Goal: Information Seeking & Learning: Learn about a topic

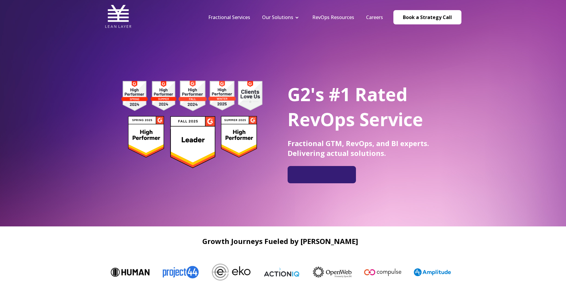
click at [450, 51] on div "G2's #1 Rated RevOps Service Fractional GTM, RevOps, and BI experts. Delivering…" at bounding box center [283, 113] width 566 height 226
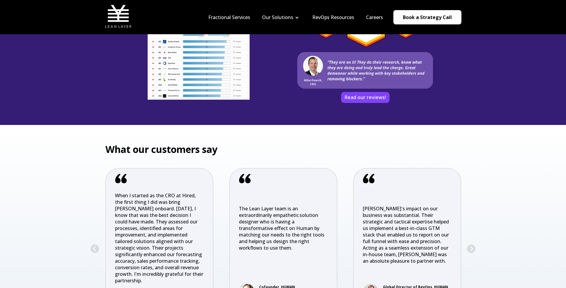
scroll to position [906, 0]
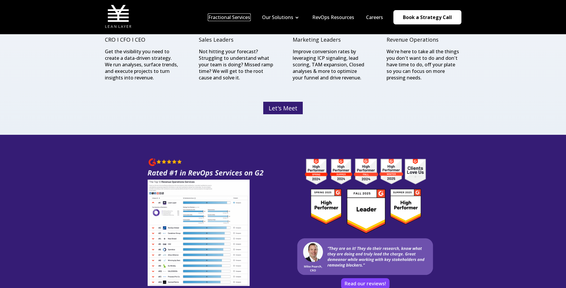
click at [240, 18] on link "Fractional Services" at bounding box center [229, 17] width 42 height 7
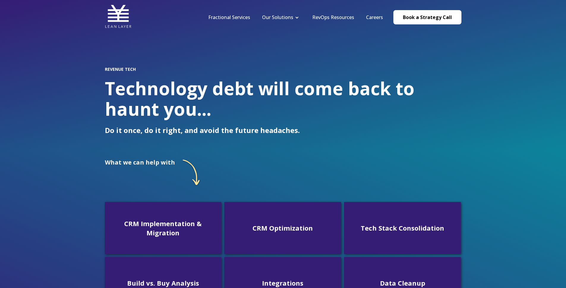
click at [288, 154] on div "What we can help with CRM Implementation & Migration Get your CRM up and runnin…" at bounding box center [283, 272] width 356 height 244
click at [123, 15] on img at bounding box center [118, 16] width 27 height 27
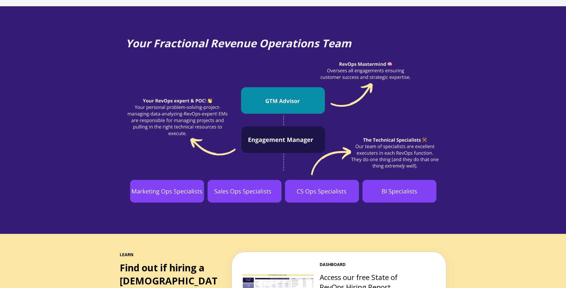
scroll to position [430, 0]
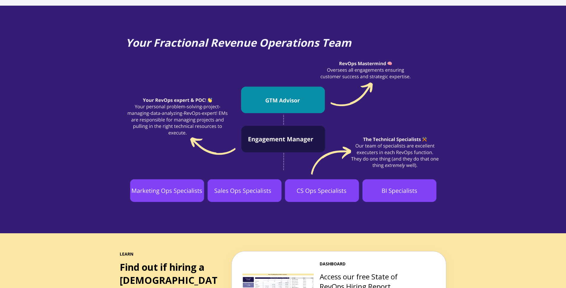
click at [528, 45] on div "Your Fractional Revenue Operations Team" at bounding box center [283, 119] width 566 height 227
click at [433, 99] on img at bounding box center [283, 130] width 315 height 143
click at [454, 141] on div "Your Fractional Revenue Operations Team" at bounding box center [283, 119] width 566 height 227
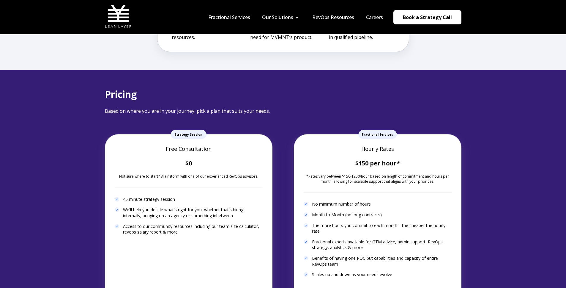
scroll to position [1649, 0]
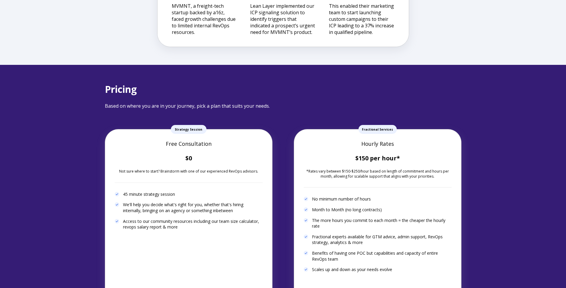
click at [482, 117] on div "Pricing Based on where you are in your journey, pick a plan that suits your nee…" at bounding box center [283, 205] width 566 height 281
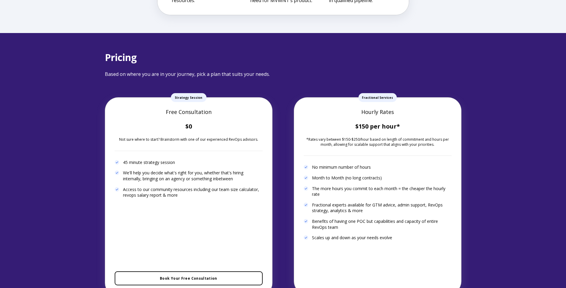
scroll to position [1682, 0]
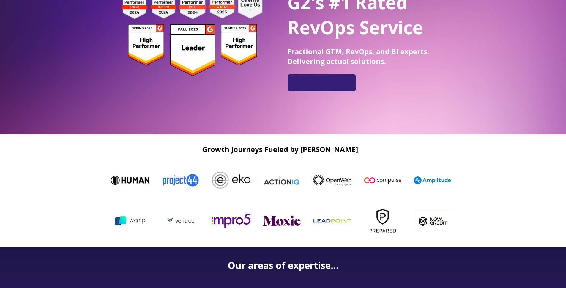
scroll to position [190, 0]
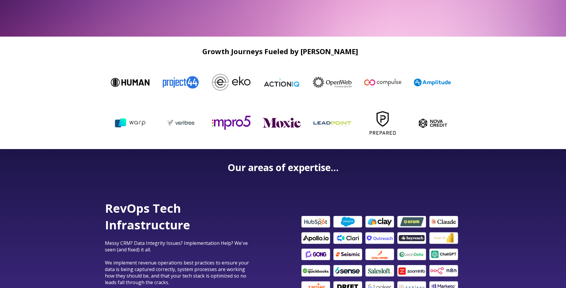
click at [350, 49] on h2 "Growth Journeys Fueled by Lean Layer" at bounding box center [280, 51] width 351 height 8
drag, startPoint x: 350, startPoint y: 49, endPoint x: 312, endPoint y: 49, distance: 37.7
click at [312, 49] on h2 "Growth Journeys Fueled by Lean Layer" at bounding box center [280, 51] width 351 height 8
click at [310, 51] on h2 "Growth Journeys Fueled by Lean Layer" at bounding box center [280, 51] width 351 height 8
drag, startPoint x: 310, startPoint y: 51, endPoint x: 352, endPoint y: 50, distance: 42.2
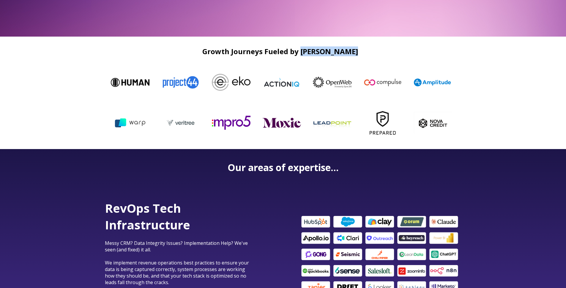
click at [352, 50] on h2 "Growth Journeys Fueled by Lean Layer" at bounding box center [280, 51] width 351 height 8
click at [352, 50] on h2 "Growth Journeys Fueled by [PERSON_NAME]" at bounding box center [280, 51] width 351 height 8
click at [501, 78] on div "Growth Journeys Fueled by [PERSON_NAME]" at bounding box center [283, 93] width 566 height 112
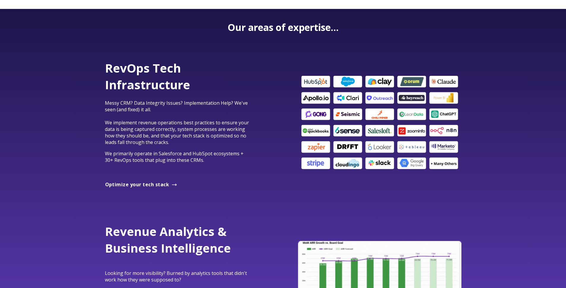
scroll to position [383, 0]
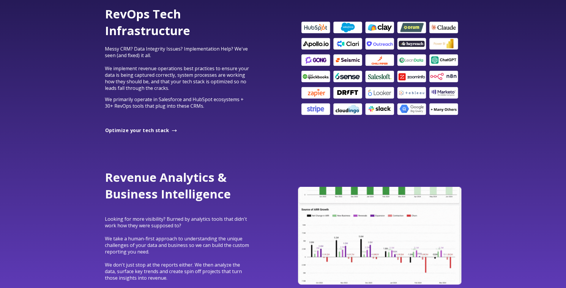
drag, startPoint x: 481, startPoint y: 104, endPoint x: 488, endPoint y: 99, distance: 8.3
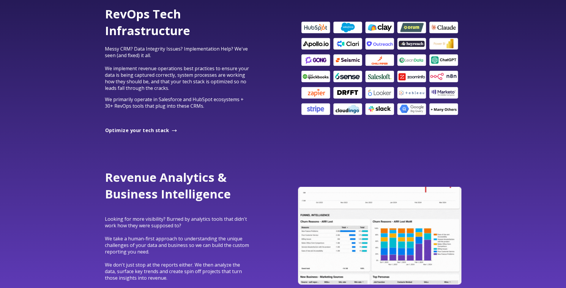
click at [481, 104] on div "RevOps Tech Infrastructure Messy CRM? Data Integrity Issues? Implementation Hel…" at bounding box center [283, 68] width 566 height 163
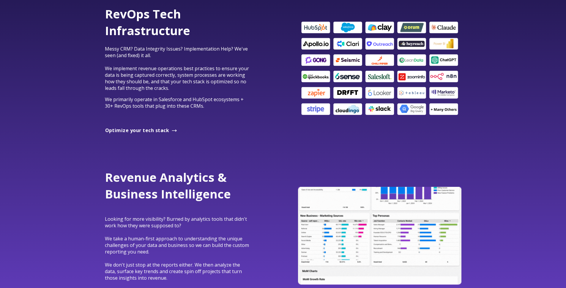
click at [463, 96] on div "RevOps Tech Infrastructure Messy CRM? Data Integrity Issues? Implementation Hel…" at bounding box center [283, 68] width 368 height 125
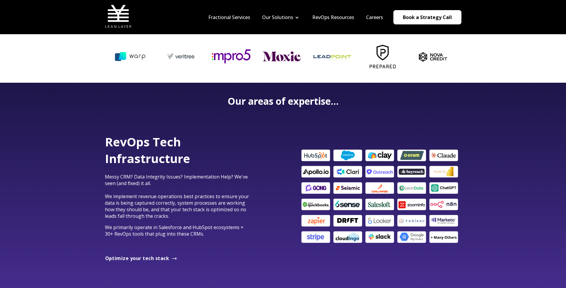
scroll to position [348, 0]
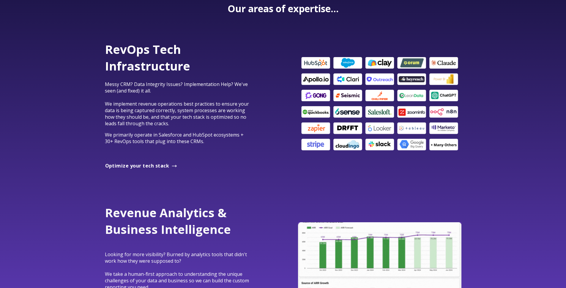
click at [504, 101] on div "RevOps Tech Infrastructure Messy CRM? Data Integrity Issues? Implementation Hel…" at bounding box center [283, 103] width 566 height 163
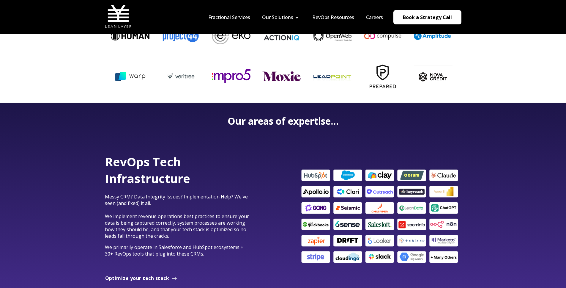
scroll to position [201, 0]
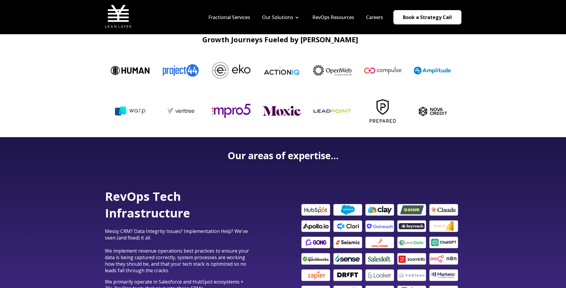
click at [486, 127] on div "Growth Journeys Fueled by Lean Layer" at bounding box center [283, 81] width 566 height 112
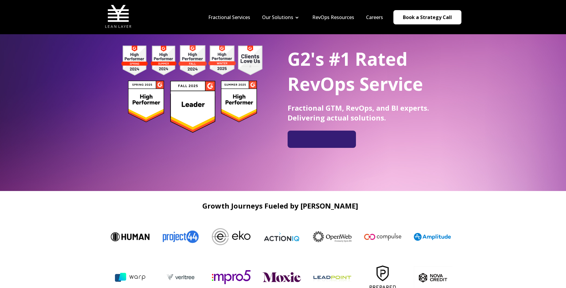
scroll to position [0, 0]
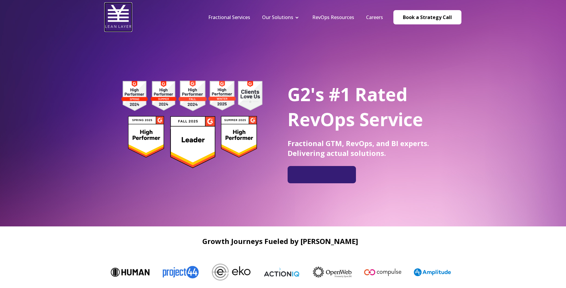
click at [115, 13] on img at bounding box center [118, 16] width 27 height 27
click at [247, 18] on link "Fractional Services" at bounding box center [229, 17] width 42 height 7
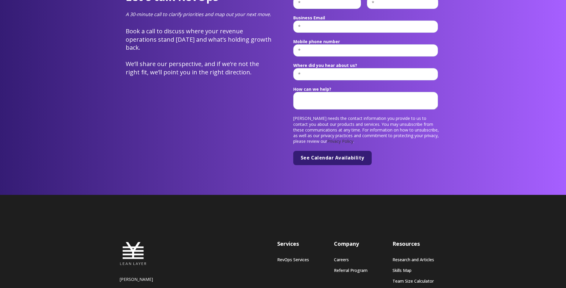
scroll to position [2299, 0]
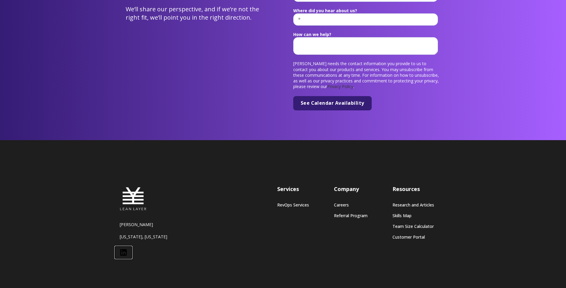
click at [121, 249] on icon at bounding box center [123, 252] width 7 height 7
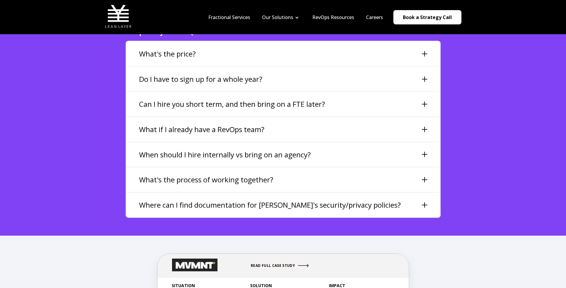
scroll to position [1299, 0]
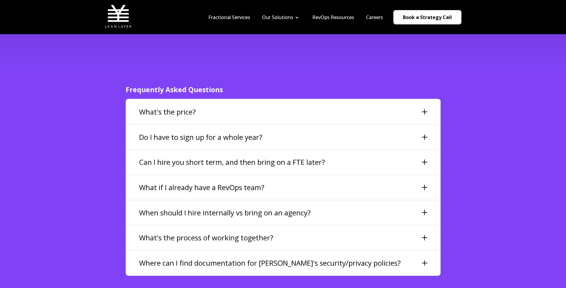
click at [355, 100] on div "What's the price?" at bounding box center [283, 112] width 313 height 24
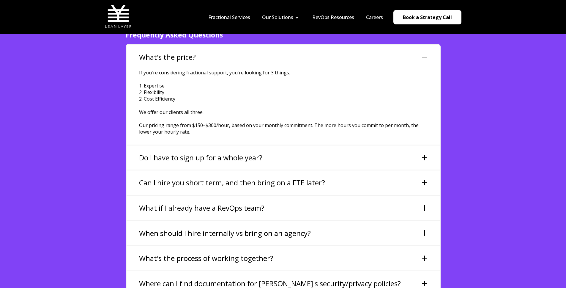
scroll to position [1409, 0]
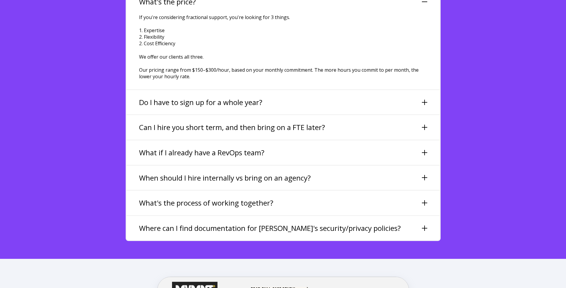
click at [408, 216] on div "Where can I find documentation for Lean Layer's security/privacy policies?" at bounding box center [283, 228] width 313 height 24
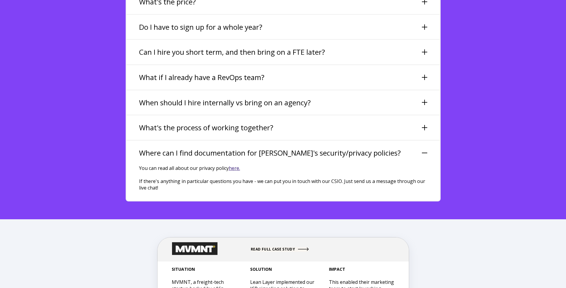
click at [419, 141] on div "Where can I find documentation for Lean Layer's security/privacy policies?" at bounding box center [283, 153] width 313 height 24
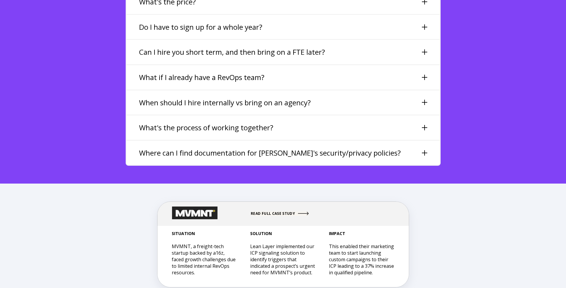
click at [376, 115] on div "What's the process of working together?" at bounding box center [283, 127] width 313 height 24
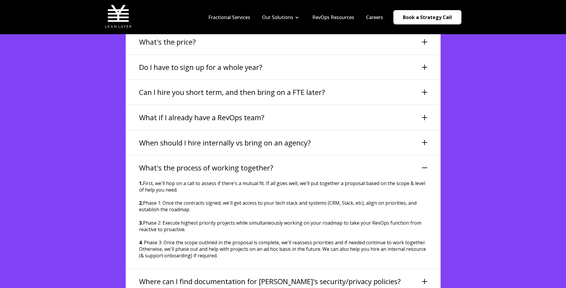
scroll to position [1362, 0]
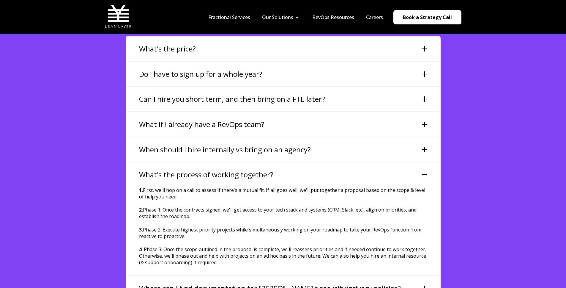
click at [339, 137] on div "When should I hire internally vs bring on an agency?" at bounding box center [283, 149] width 313 height 24
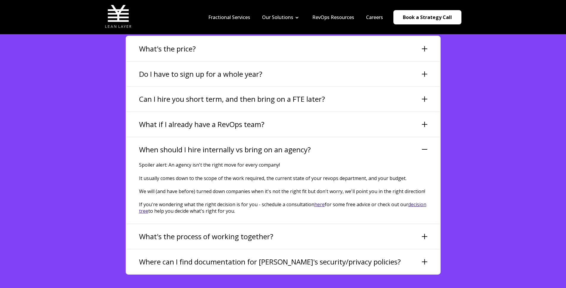
click at [253, 144] on h3 "When should I hire internally vs bring on an agency?" at bounding box center [225, 149] width 172 height 10
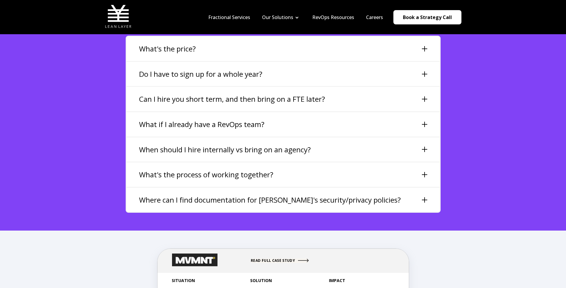
click at [255, 119] on h3 "What if I already have a RevOps team?" at bounding box center [201, 124] width 125 height 10
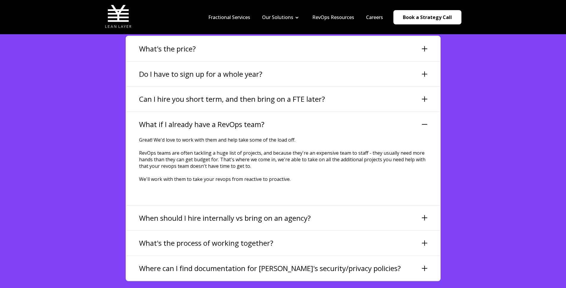
click at [248, 213] on h3 "When should I hire internally vs bring on an agency?" at bounding box center [225, 218] width 172 height 10
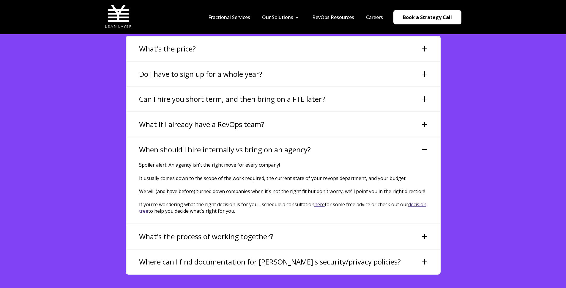
click at [262, 119] on h3 "What if I already have a RevOps team?" at bounding box center [201, 124] width 125 height 10
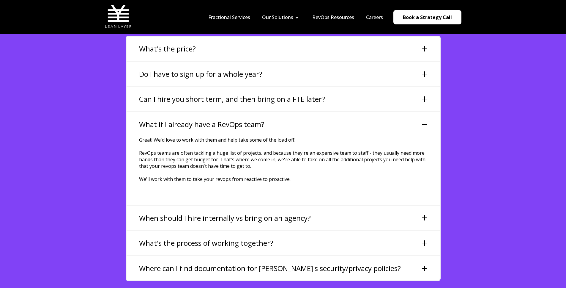
click at [259, 213] on h3 "When should I hire internally vs bring on an agency?" at bounding box center [225, 218] width 172 height 10
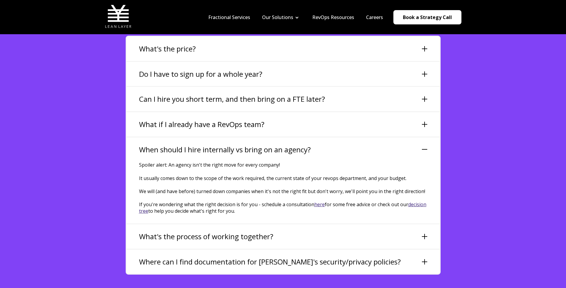
click at [294, 112] on div "What if I already have a RevOps team?" at bounding box center [283, 124] width 313 height 24
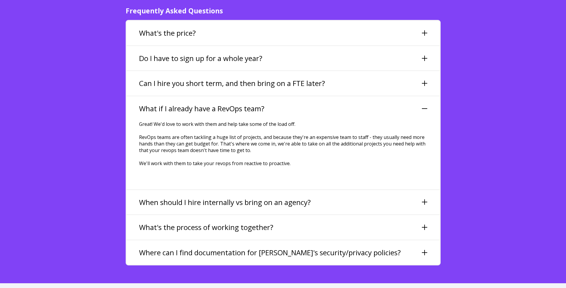
scroll to position [1379, 0]
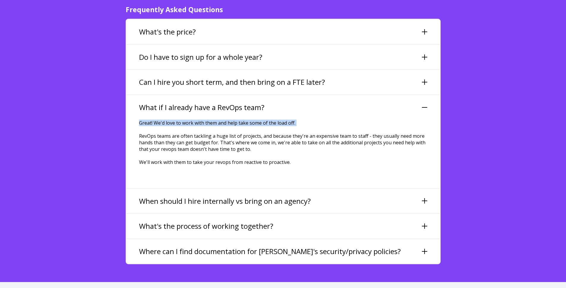
drag, startPoint x: 295, startPoint y: 101, endPoint x: 300, endPoint y: 112, distance: 12.1
click at [300, 112] on div "What if I already have a RevOps team? Great! We'd love to work with them and he…" at bounding box center [283, 141] width 313 height 94
click at [300, 119] on p "Great! We'd love to work with them and help take some of the load off. RevOps t…" at bounding box center [283, 148] width 288 height 59
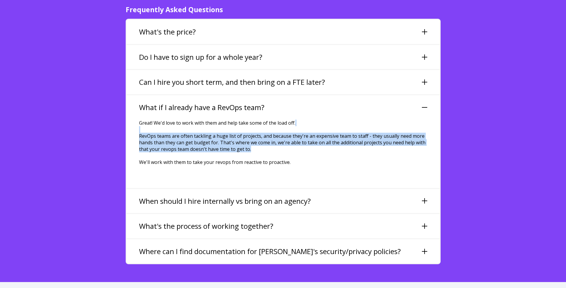
drag, startPoint x: 281, startPoint y: 136, endPoint x: 282, endPoint y: 116, distance: 20.5
click at [282, 119] on p "Great! We'd love to work with them and help take some of the load off. RevOps t…" at bounding box center [283, 148] width 288 height 59
drag, startPoint x: 284, startPoint y: 116, endPoint x: 284, endPoint y: 134, distance: 17.8
click at [284, 134] on p "Great! We'd love to work with them and help take some of the load off. RevOps t…" at bounding box center [283, 148] width 288 height 59
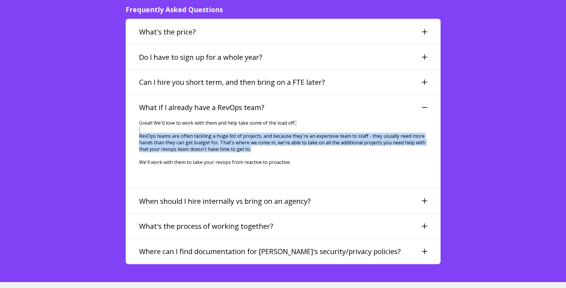
click at [284, 135] on p "Great! We'd love to work with them and help take some of the load off. RevOps t…" at bounding box center [283, 148] width 288 height 59
click at [307, 125] on p "Great! We'd love to work with them and help take some of the load off. RevOps t…" at bounding box center [283, 148] width 288 height 59
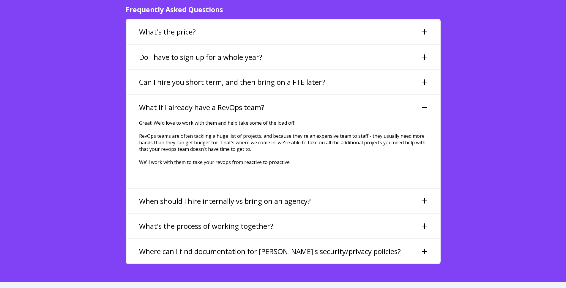
click at [264, 98] on div "What if I already have a RevOps team?" at bounding box center [283, 107] width 313 height 24
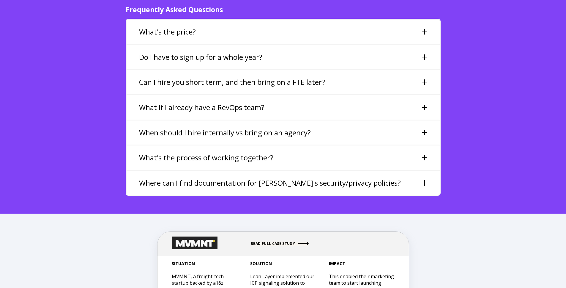
click at [275, 77] on h3 "Can I hire you short term, and then bring on a FTE later?" at bounding box center [232, 82] width 186 height 10
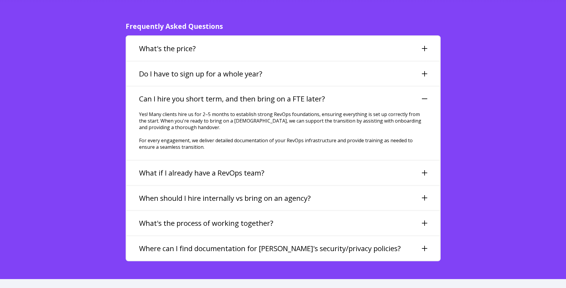
scroll to position [1350, 0]
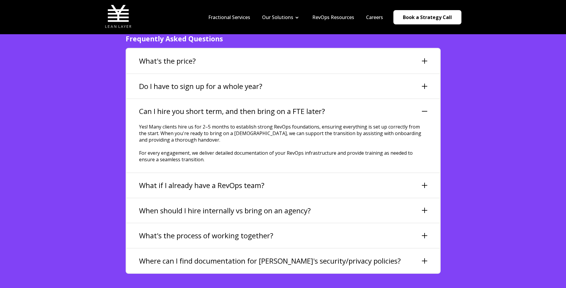
click at [285, 103] on div "Can I hire you short term, and then bring on a FTE later?" at bounding box center [283, 111] width 313 height 24
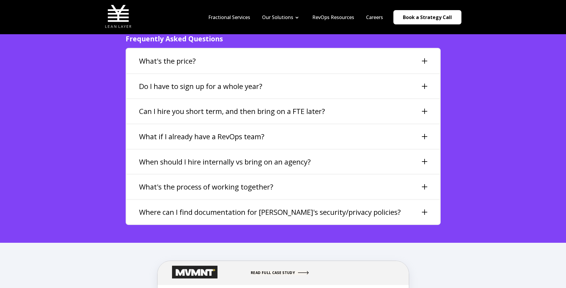
click at [284, 74] on div "Do I have to sign up for a whole year?" at bounding box center [283, 86] width 313 height 24
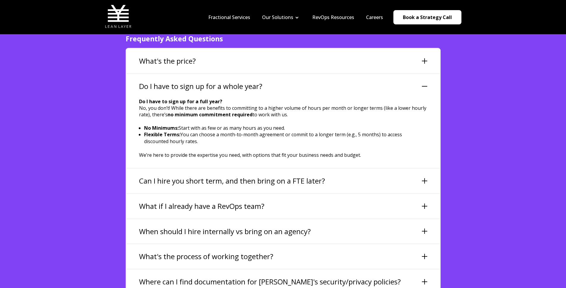
click at [284, 74] on div "Do I have to sign up for a whole year?" at bounding box center [283, 86] width 313 height 24
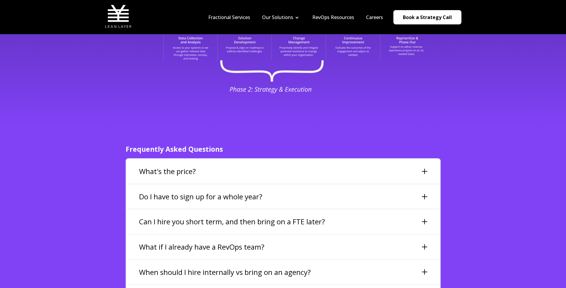
scroll to position [1239, 0]
click at [243, 160] on div "What's the price?" at bounding box center [283, 172] width 313 height 24
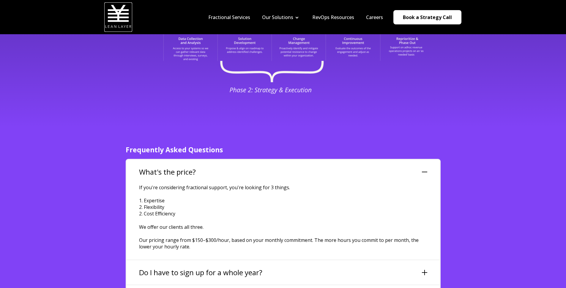
click at [115, 9] on img at bounding box center [118, 16] width 27 height 27
